Goal: Information Seeking & Learning: Learn about a topic

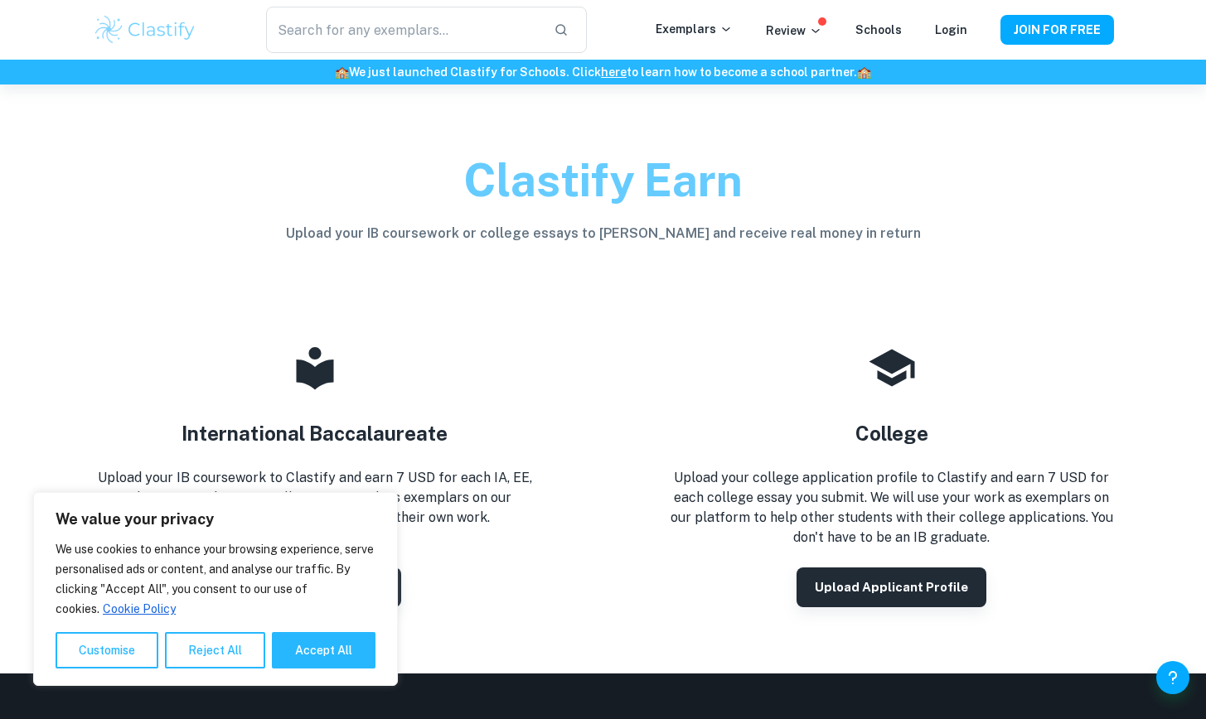
click at [971, 24] on div "Exemplars Review Schools Login" at bounding box center [828, 30] width 345 height 20
click at [950, 24] on link "Login" at bounding box center [951, 29] width 32 height 13
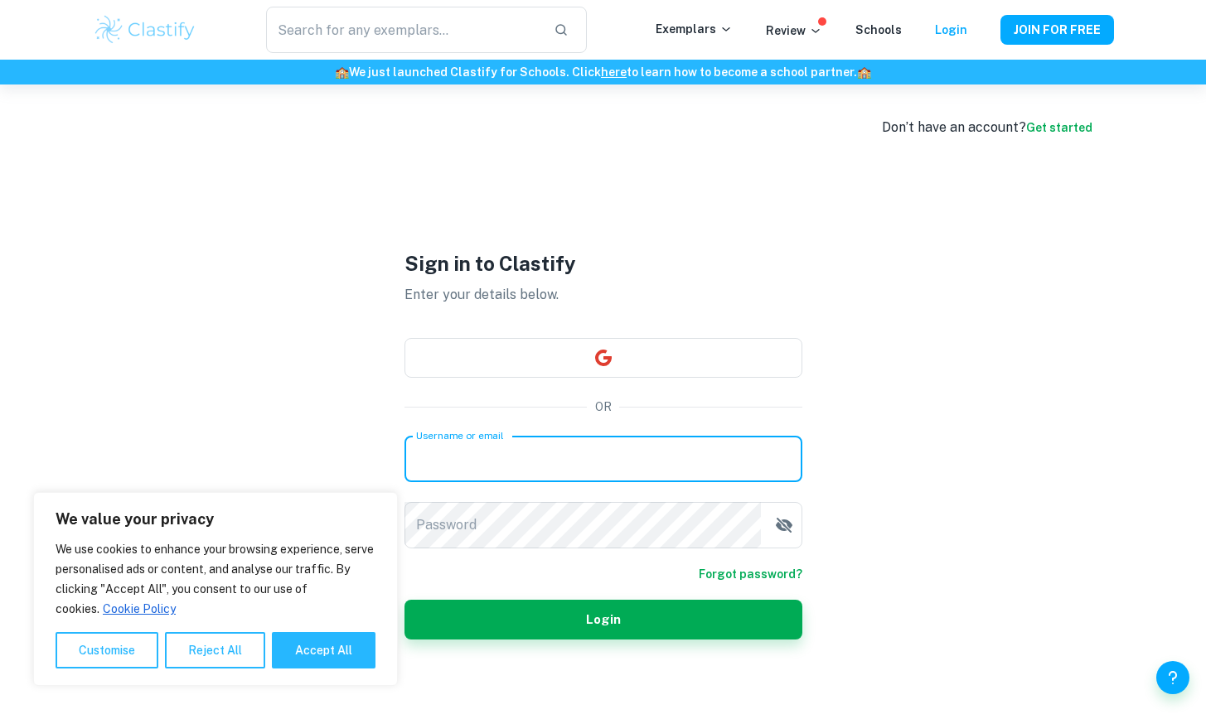
type input "2011es032@gmail.com"
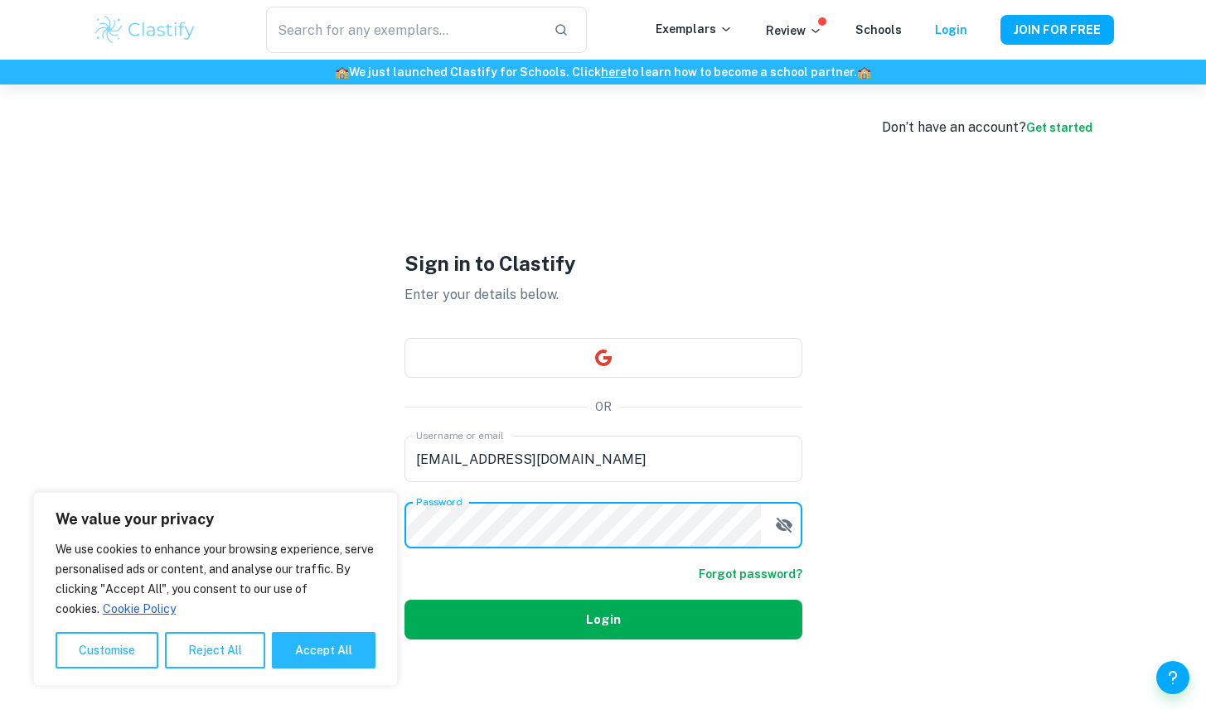
click at [589, 627] on button "Login" at bounding box center [603, 620] width 398 height 40
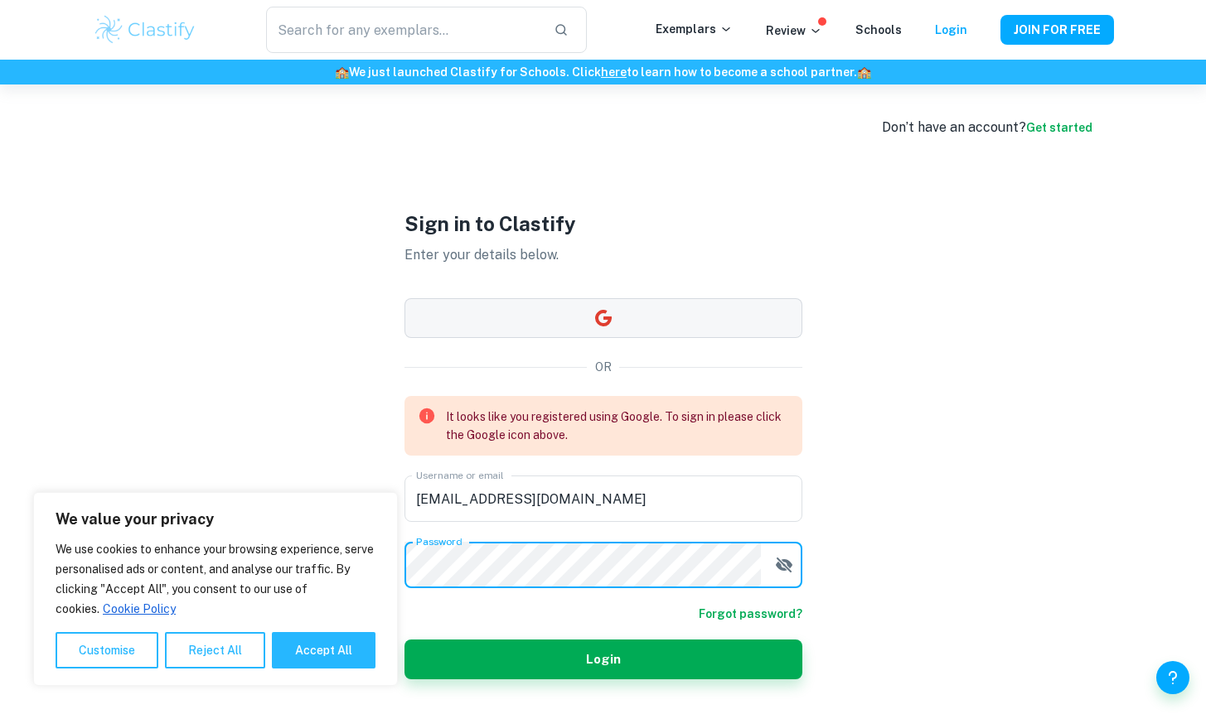
click at [642, 322] on div "Sign in to Clastify Enter your details below. OR It looks like you registered u…" at bounding box center [603, 444] width 398 height 719
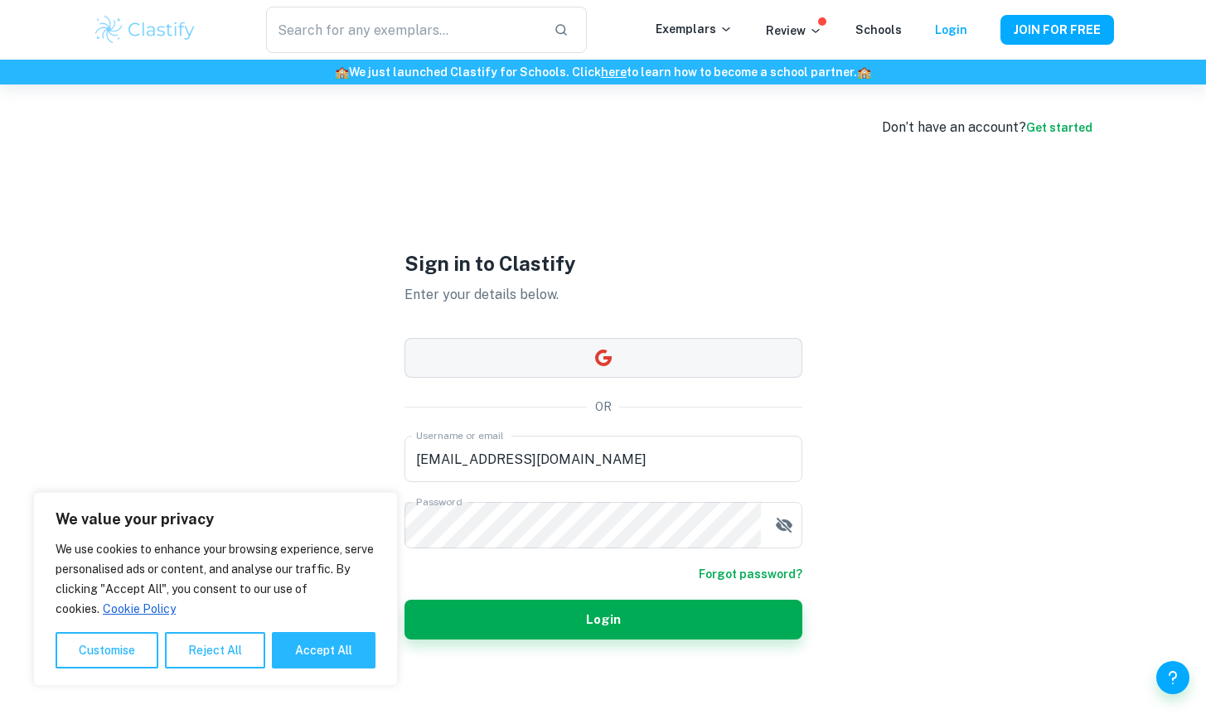
click at [642, 359] on button "button" at bounding box center [603, 358] width 398 height 40
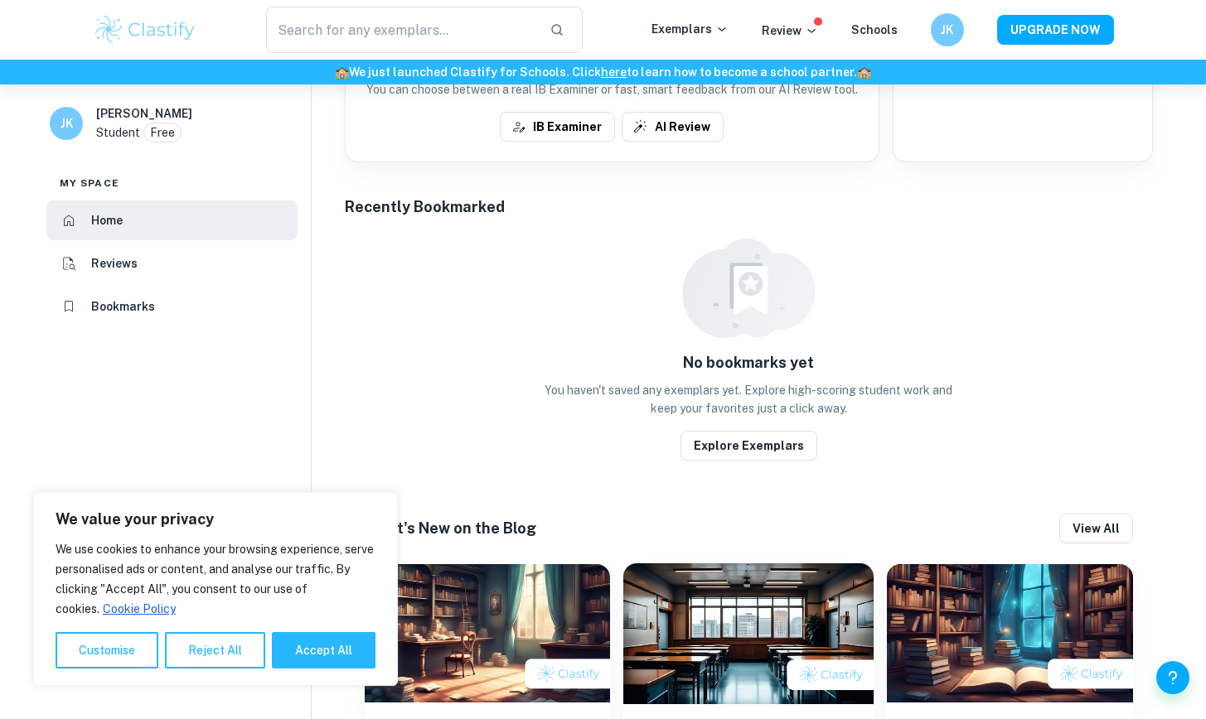
scroll to position [313, 0]
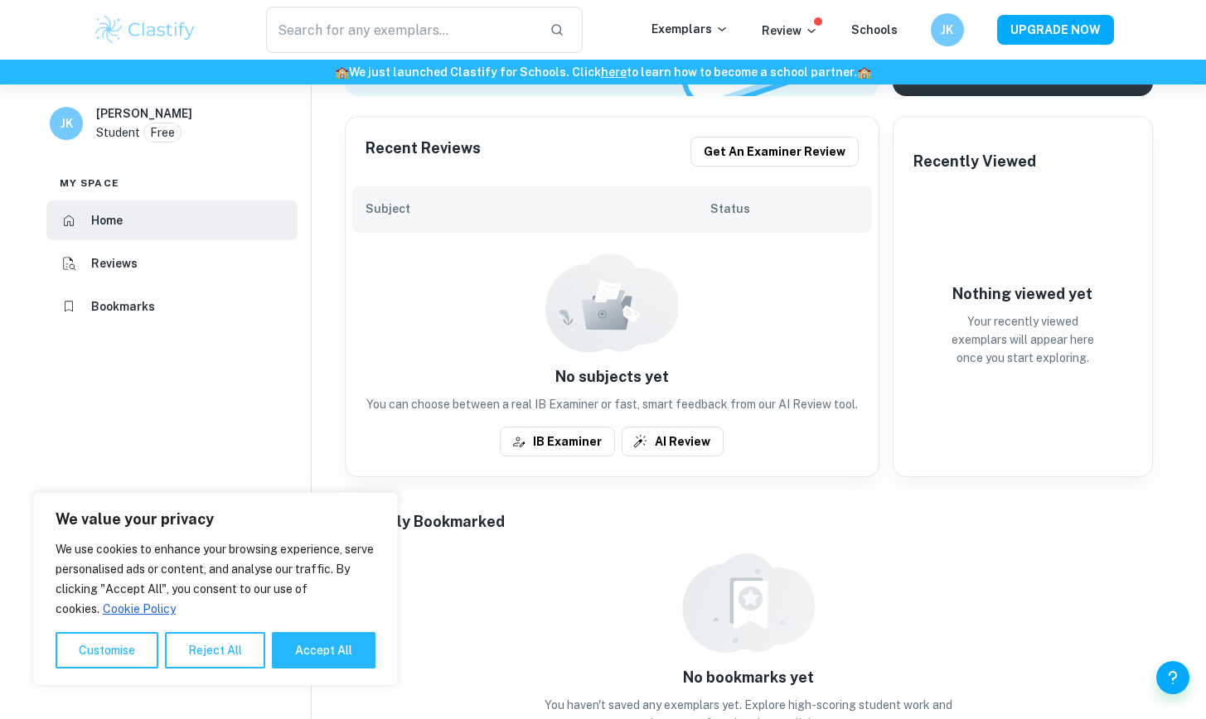
click at [228, 314] on li "Bookmarks" at bounding box center [171, 307] width 251 height 40
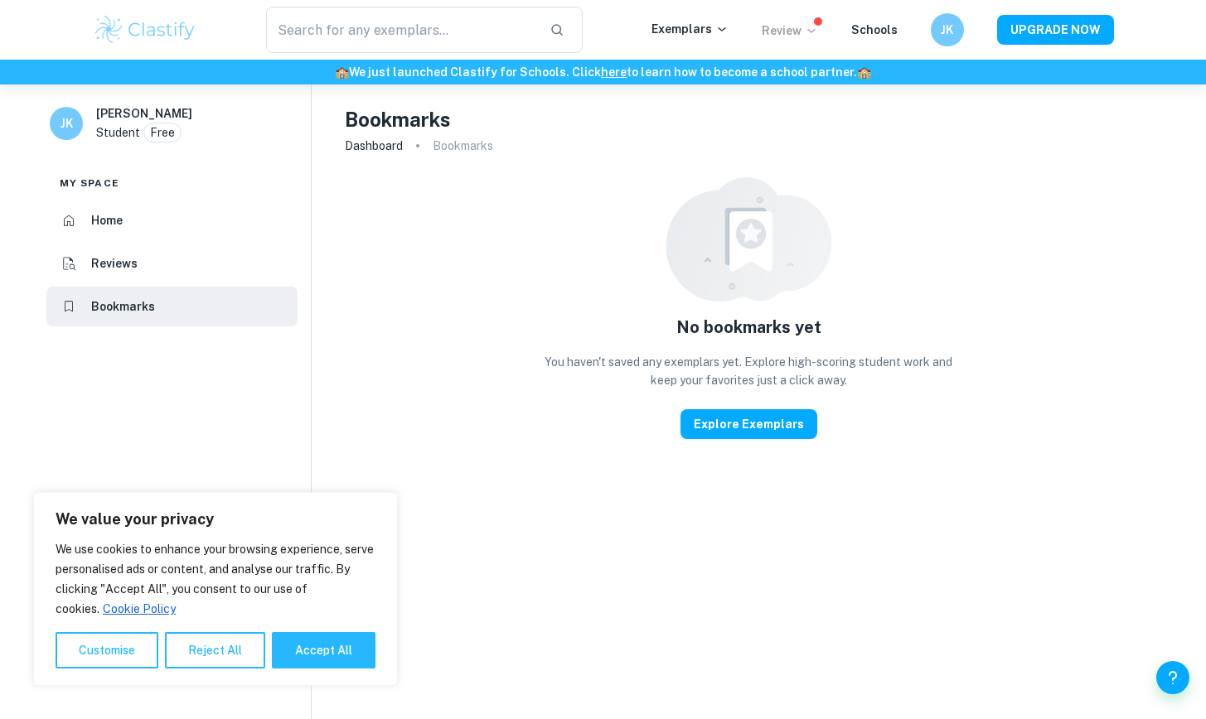
click at [798, 29] on p "Review" at bounding box center [790, 31] width 56 height 18
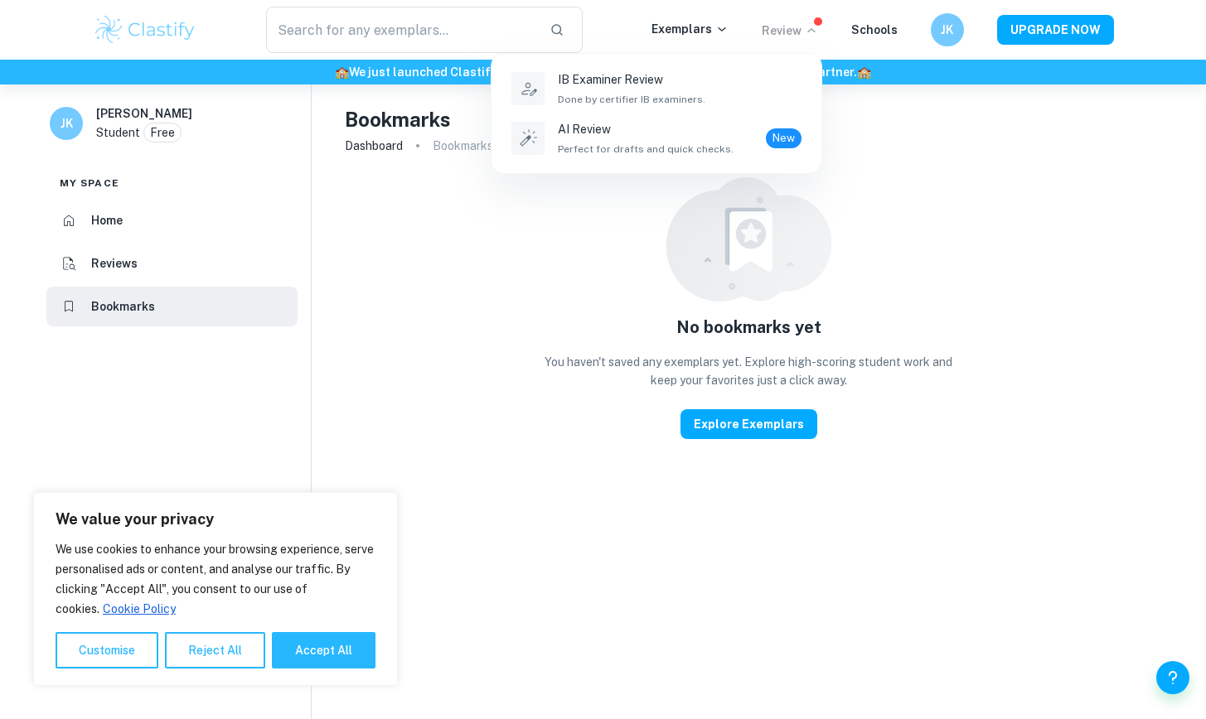
click at [885, 213] on div at bounding box center [603, 359] width 1206 height 719
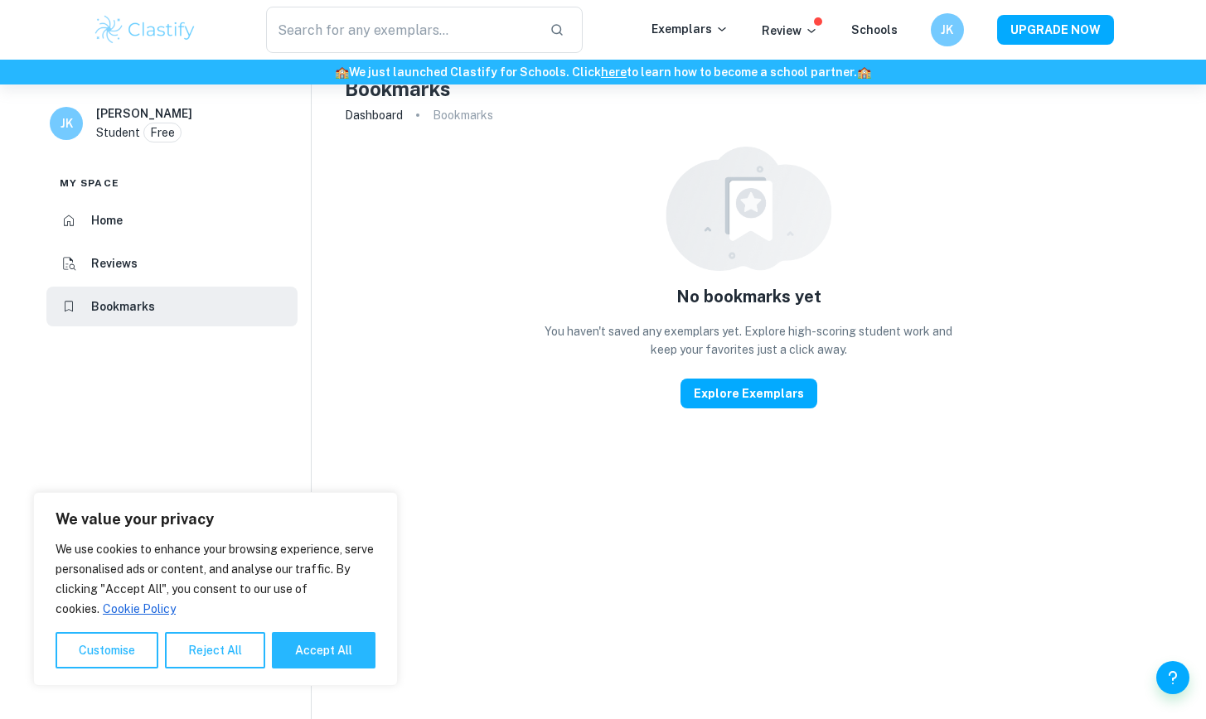
scroll to position [65, 0]
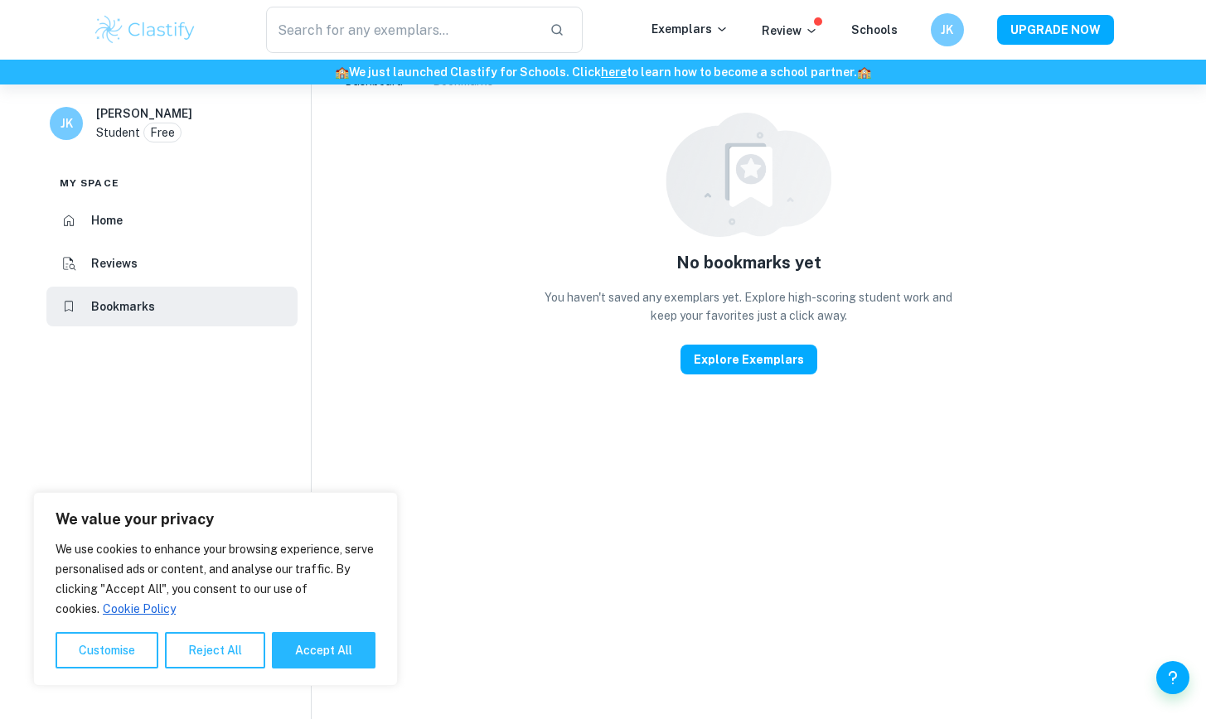
click at [107, 133] on p "Student" at bounding box center [118, 133] width 44 height 18
click at [75, 117] on h6 "JK" at bounding box center [66, 123] width 19 height 18
click at [157, 36] on img at bounding box center [145, 29] width 105 height 33
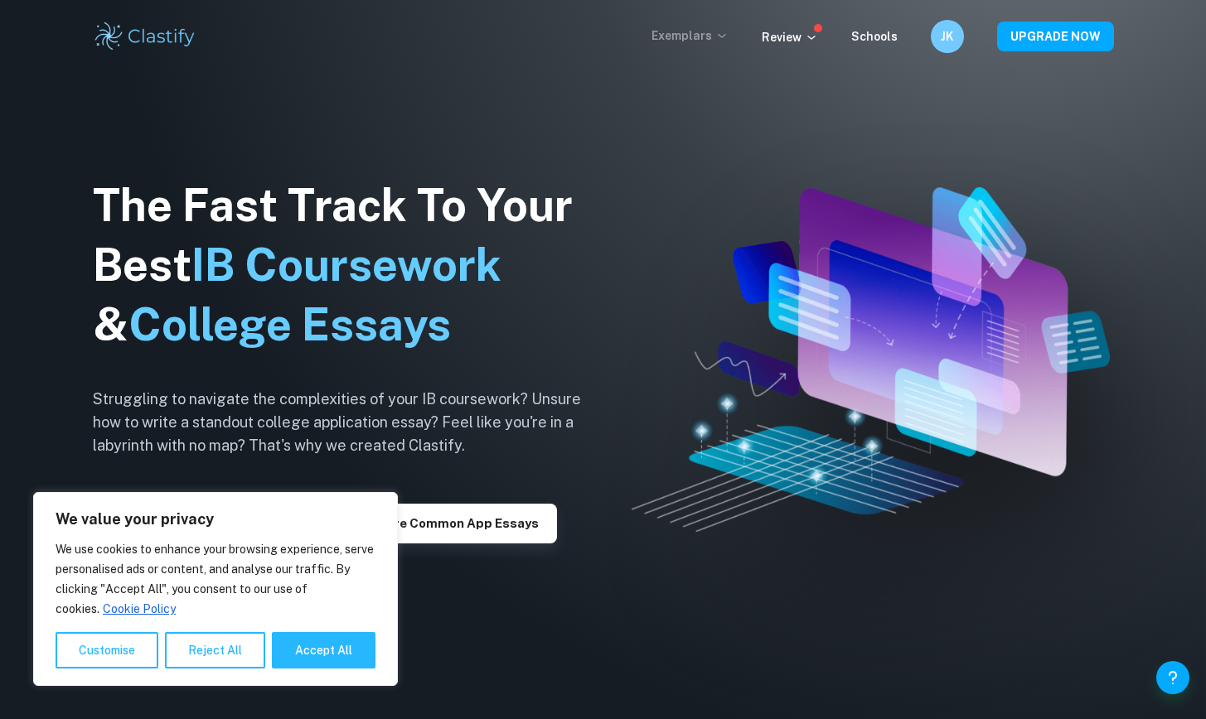
click at [726, 39] on icon at bounding box center [721, 35] width 13 height 13
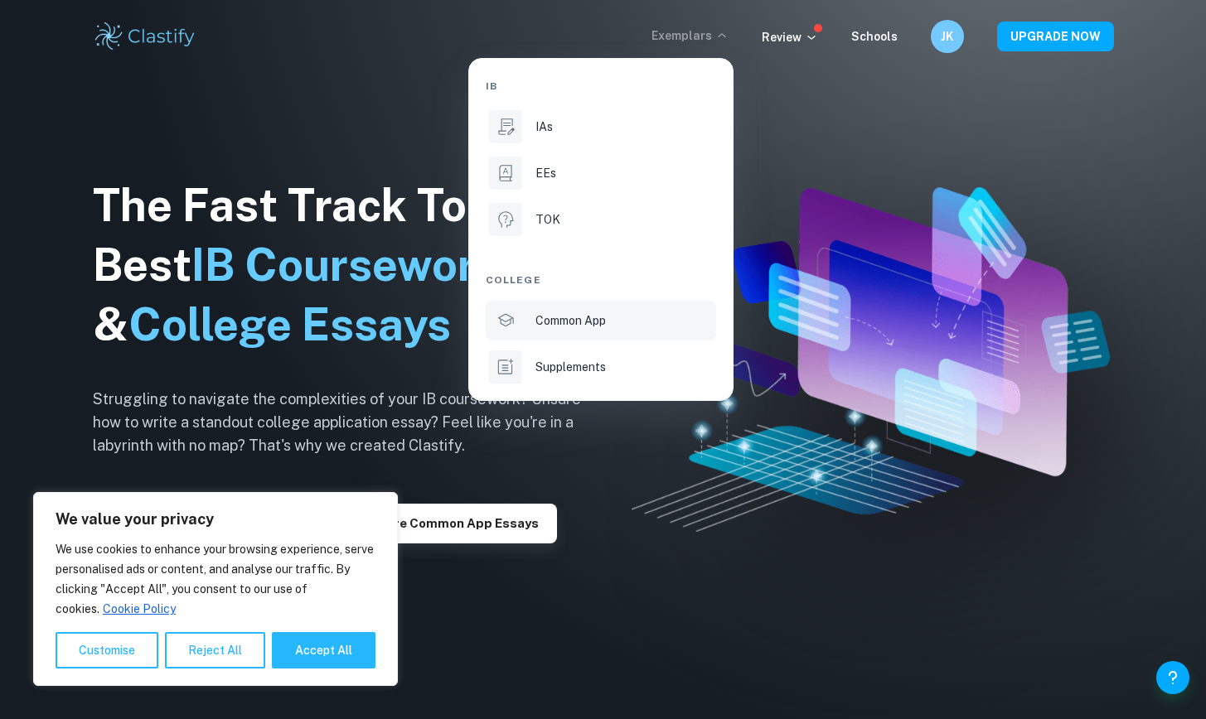
click at [648, 322] on div "Common App" at bounding box center [623, 321] width 177 height 18
